Goal: Obtain resource: Download file/media

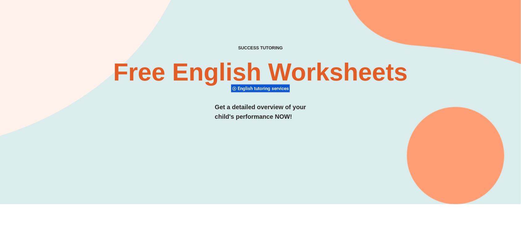
scroll to position [50, 0]
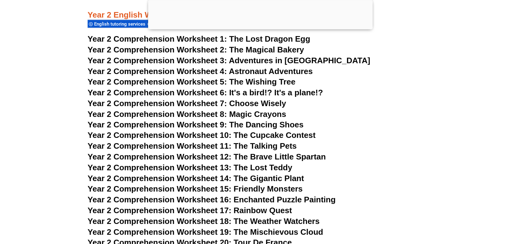
scroll to position [1636, 0]
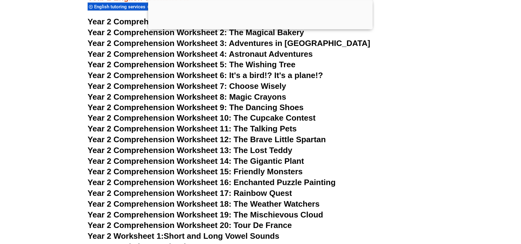
click at [262, 28] on div at bounding box center [260, 28] width 225 height 0
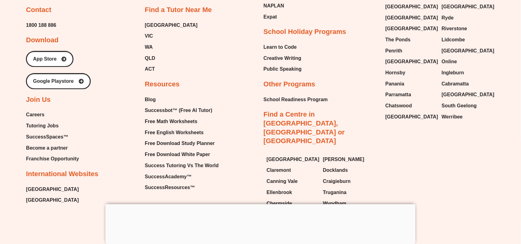
scroll to position [6611, 0]
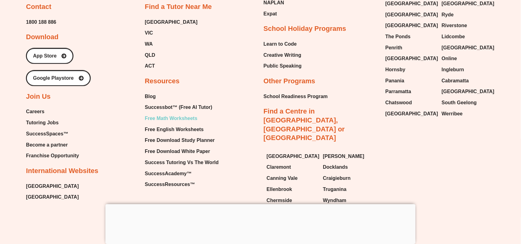
click at [164, 114] on span "Free Math Worksheets" at bounding box center [171, 118] width 53 height 9
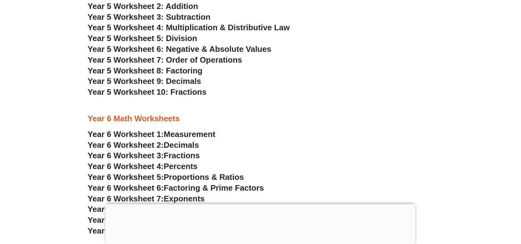
scroll to position [1310, 0]
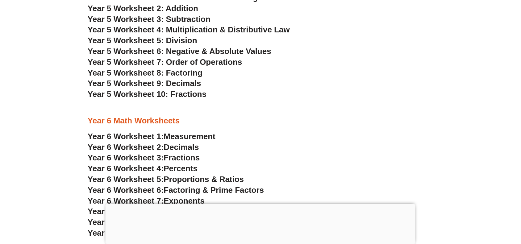
click at [197, 62] on span "Year 5 Worksheet 7: Order of Operations" at bounding box center [165, 61] width 155 height 9
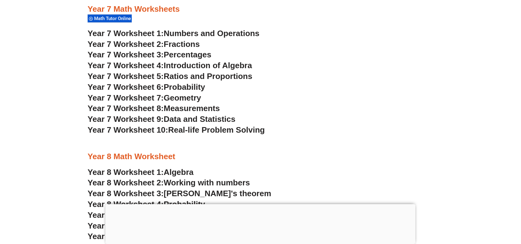
scroll to position [1860, 0]
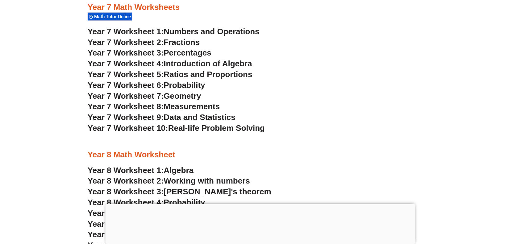
click at [187, 31] on span "Numbers and Operations" at bounding box center [212, 31] width 96 height 9
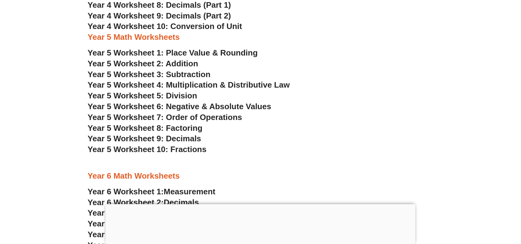
scroll to position [1248, 0]
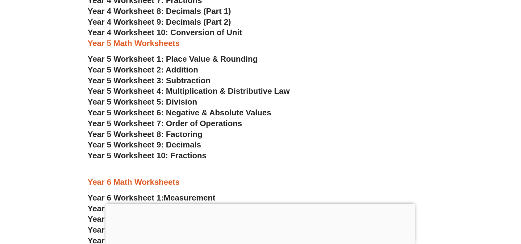
click at [176, 124] on span "Year 5 Worksheet 7: Order of Operations" at bounding box center [165, 123] width 155 height 9
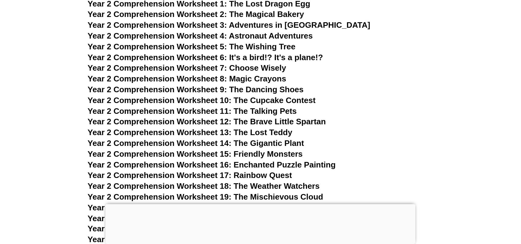
scroll to position [1503, 0]
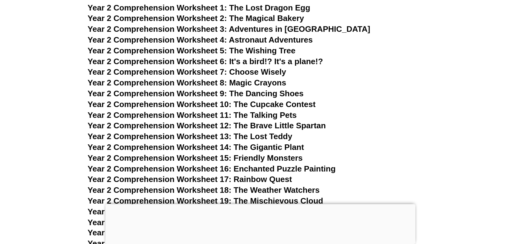
click at [260, 204] on div at bounding box center [261, 204] width 310 height 0
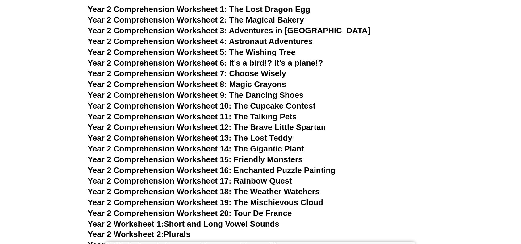
scroll to position [1500, 0]
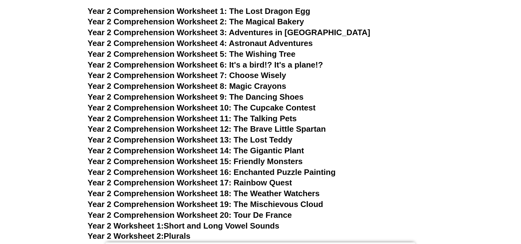
click at [222, 141] on span "Year 2 Comprehension Worksheet 13: The Lost Teddy" at bounding box center [190, 139] width 205 height 9
